Goal: Transaction & Acquisition: Purchase product/service

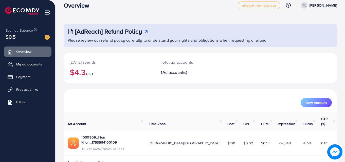
scroll to position [12, 0]
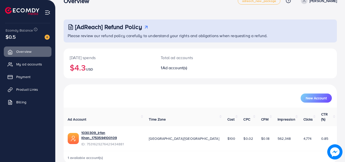
drag, startPoint x: 343, startPoint y: 115, endPoint x: 346, endPoint y: 93, distance: 22.0
click at [345, 93] on html "Overview adreach_new_package Help Center Contact Support Plans and Pricing Term…" at bounding box center [172, 69] width 345 height 162
click at [300, 72] on div "[DATE] spends $4.3 USD Total ad accounts 1 Ad account(s)" at bounding box center [200, 64] width 273 height 30
click at [305, 80] on div "[DATE] spends $4.3 USD Total ad accounts 1 Ad account(s)" at bounding box center [200, 67] width 273 height 36
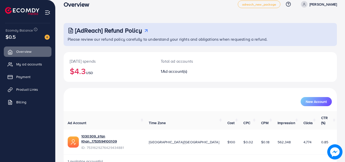
scroll to position [0, 0]
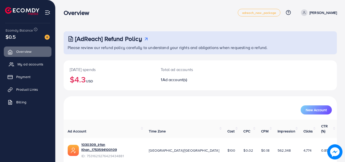
click at [21, 64] on span "My ad accounts" at bounding box center [30, 64] width 26 height 5
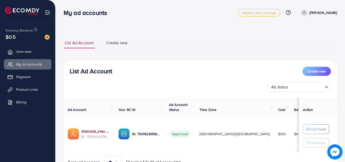
click at [98, 134] on link "1030309_Irfan Khan_1753594100109" at bounding box center [95, 131] width 29 height 5
click at [24, 74] on link "Payment" at bounding box center [28, 77] width 48 height 10
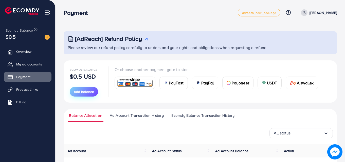
click at [86, 90] on span "Add balance" at bounding box center [84, 91] width 20 height 5
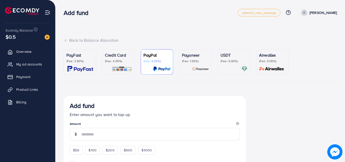
click at [67, 59] on p "(Fee: 3.60%)" at bounding box center [79, 61] width 27 height 4
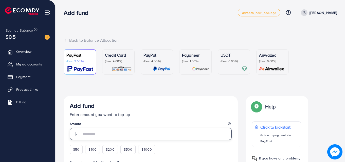
click at [112, 132] on input "number" at bounding box center [156, 134] width 150 height 12
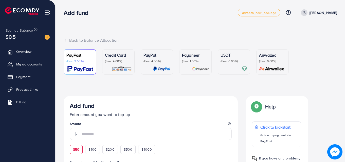
click at [75, 150] on form "Add fund Enter amount you want to top-up Amount $50 $100 $200 $500 $1000 Suppor…" at bounding box center [151, 154] width 162 height 105
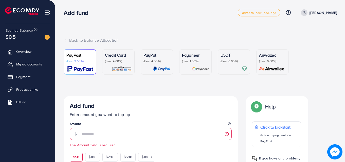
click at [77, 158] on span "$50" at bounding box center [76, 157] width 6 height 5
type input "**"
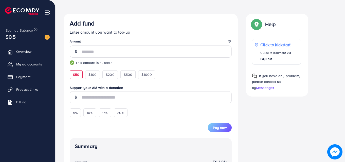
scroll to position [84, 0]
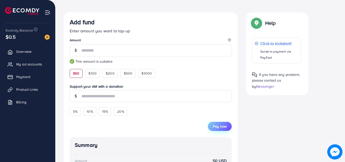
click at [221, 128] on span "Pay now" at bounding box center [220, 126] width 14 height 5
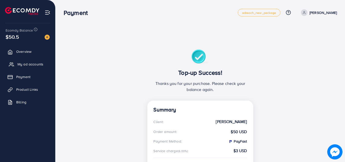
click at [27, 65] on span "My ad accounts" at bounding box center [30, 64] width 26 height 5
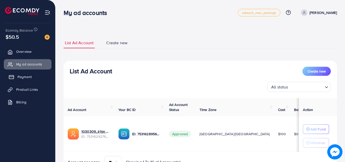
click at [30, 77] on span "Payment" at bounding box center [24, 76] width 14 height 5
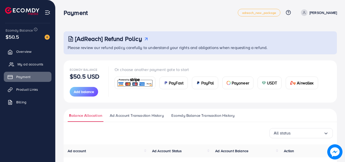
click at [34, 64] on span "My ad accounts" at bounding box center [30, 64] width 26 height 5
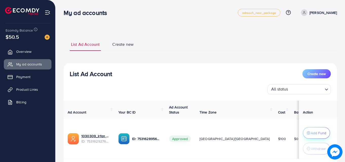
click at [311, 132] on p "Add Fund" at bounding box center [318, 133] width 15 height 6
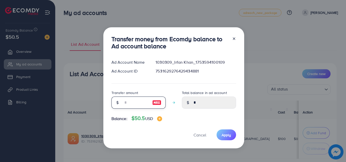
click at [136, 101] on input "number" at bounding box center [135, 103] width 25 height 12
type input "*"
type input "****"
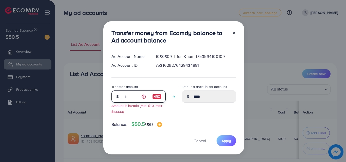
type input "**"
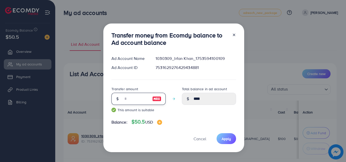
type input "*****"
type input "**"
click at [225, 139] on span "Apply" at bounding box center [226, 139] width 9 height 5
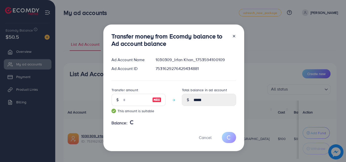
type input "*"
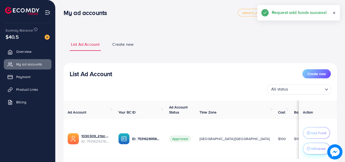
click at [307, 152] on button "Withdraw" at bounding box center [316, 149] width 27 height 12
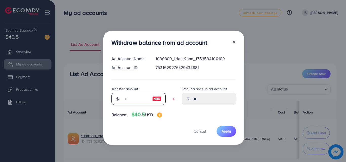
click at [123, 99] on input "text" at bounding box center [135, 99] width 25 height 12
type input "*"
type input "****"
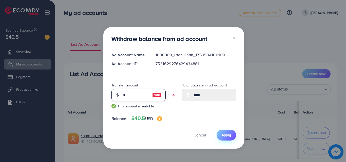
type input "*"
click at [228, 137] on span "Apply" at bounding box center [226, 135] width 9 height 5
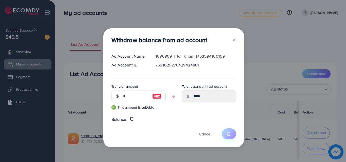
type input "**"
